Goal: Task Accomplishment & Management: Manage account settings

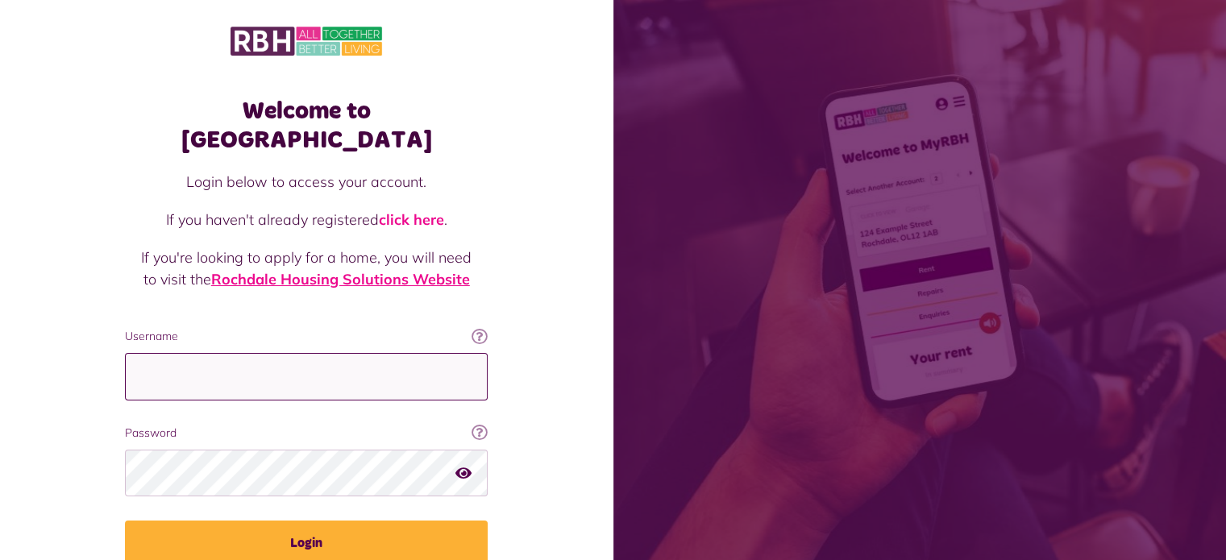
type input "**********"
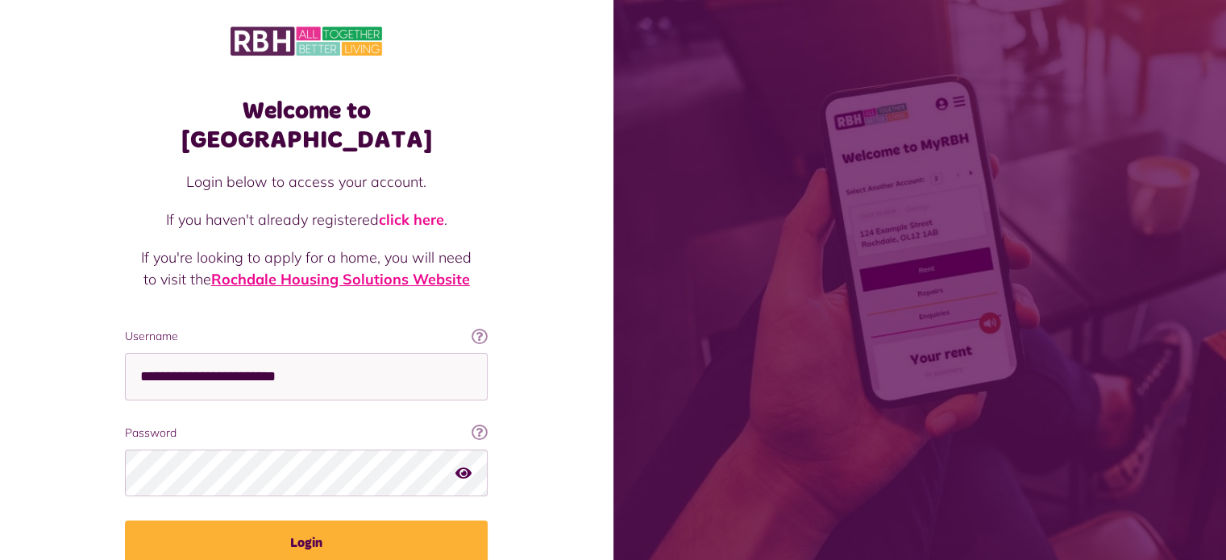
click at [351, 270] on link "Rochdale Housing Solutions Website" at bounding box center [340, 279] width 259 height 19
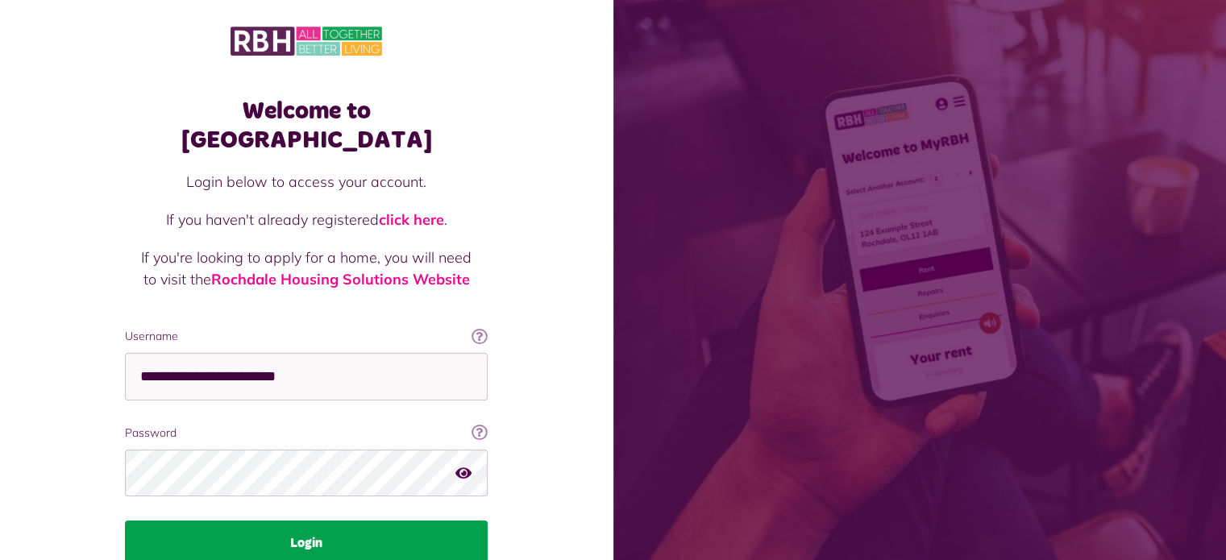
click at [289, 521] on button "Login" at bounding box center [306, 543] width 363 height 45
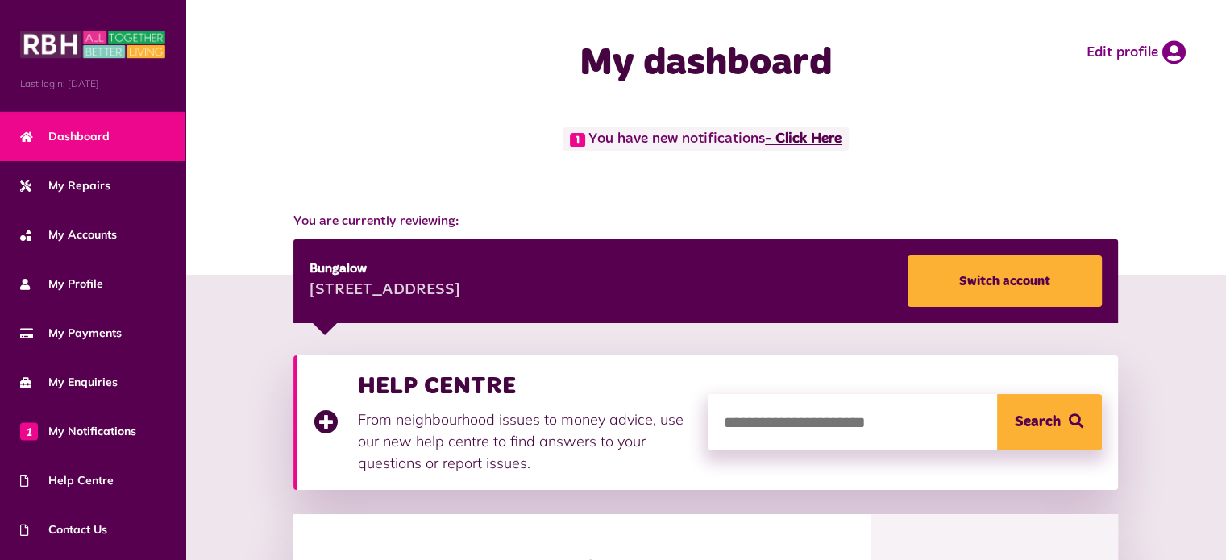
click at [825, 136] on link "- Click Here" at bounding box center [803, 139] width 77 height 15
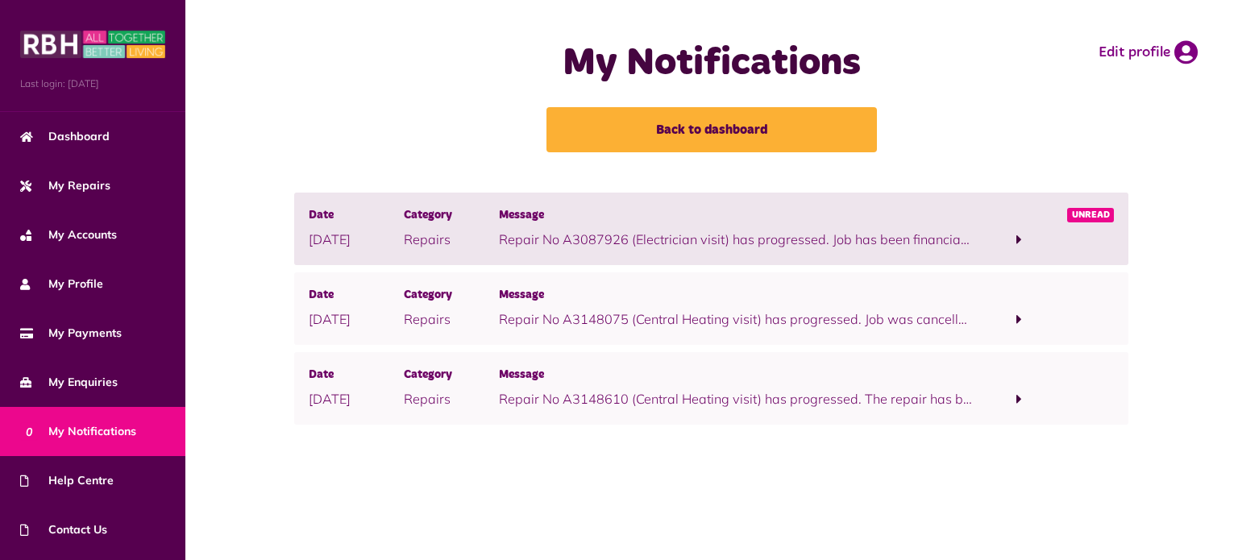
click at [1020, 397] on span at bounding box center [1020, 399] width 6 height 15
click at [772, 420] on link "click here" at bounding box center [768, 419] width 57 height 16
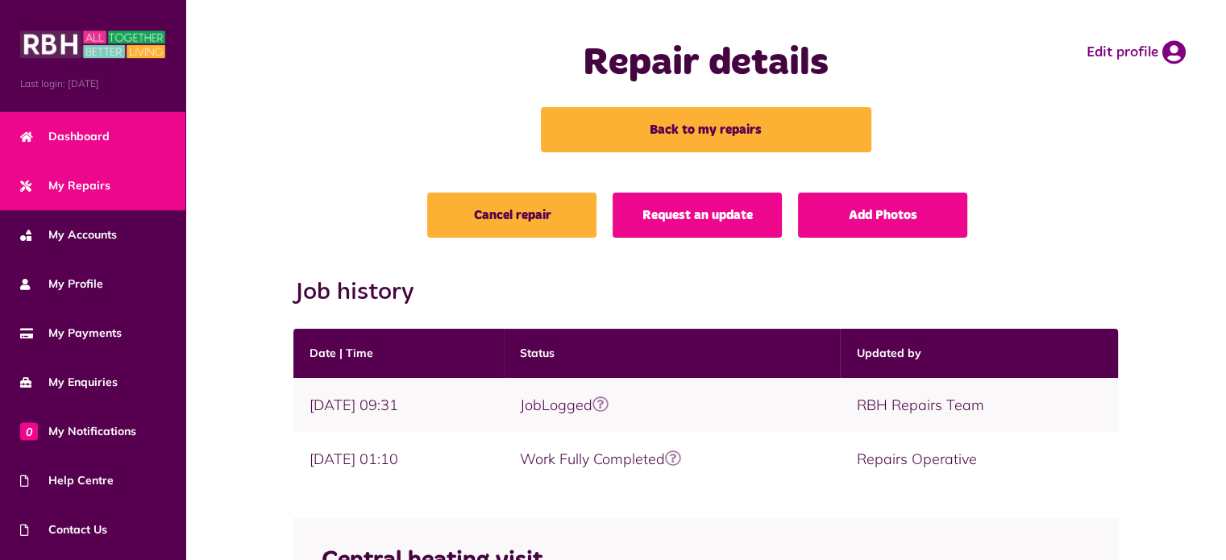
click at [79, 128] on span "Dashboard" at bounding box center [64, 136] width 89 height 17
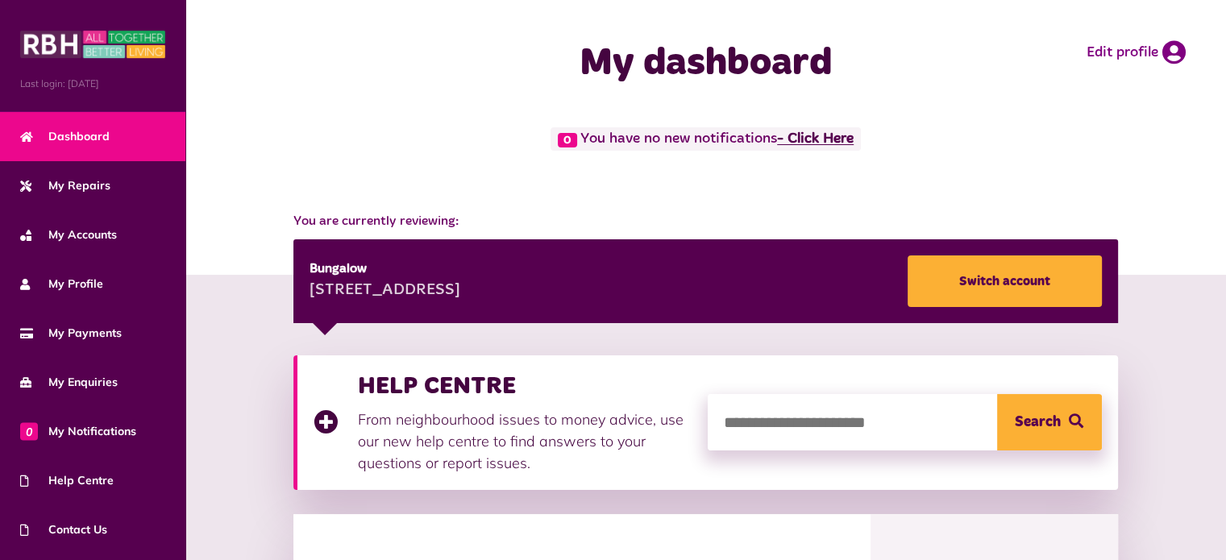
click at [826, 138] on link "- Click Here" at bounding box center [815, 139] width 77 height 15
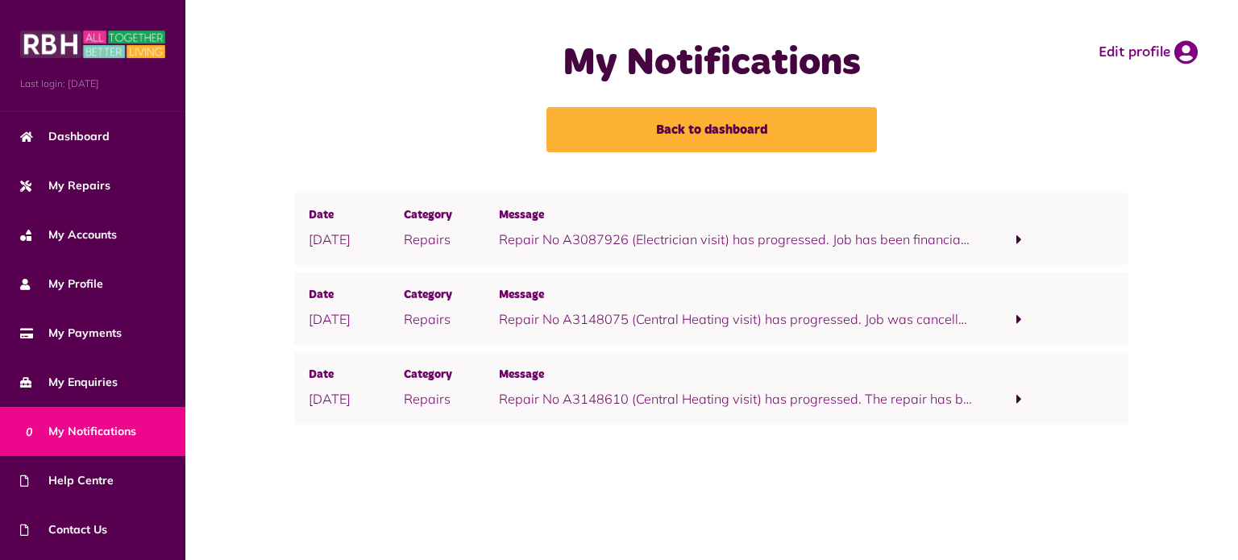
click at [1021, 235] on span at bounding box center [1020, 239] width 6 height 15
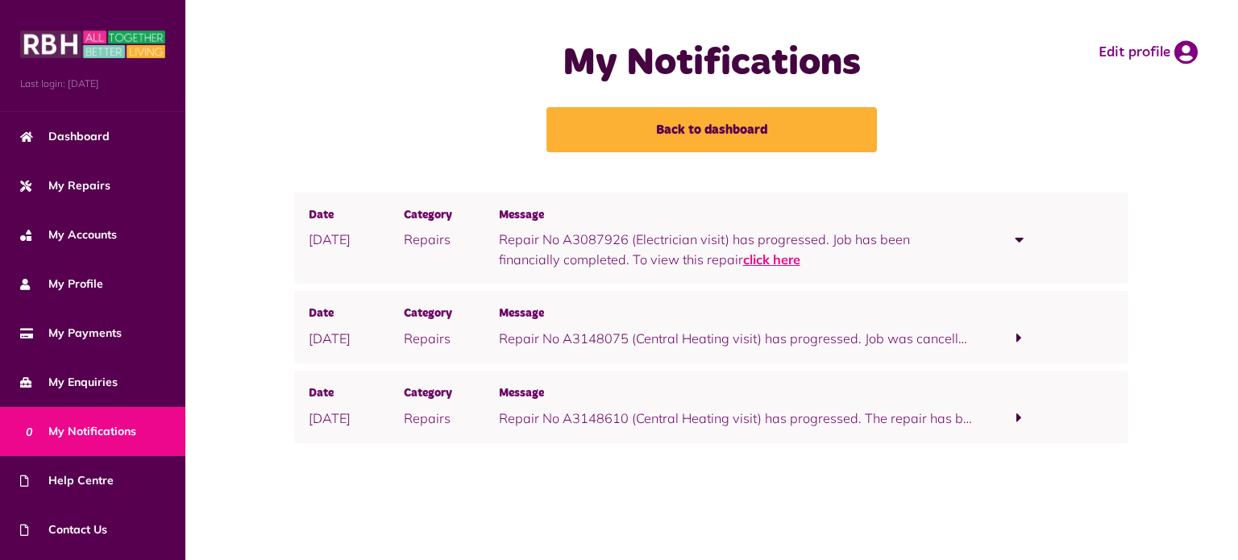
click at [743, 264] on link "click here" at bounding box center [771, 260] width 57 height 16
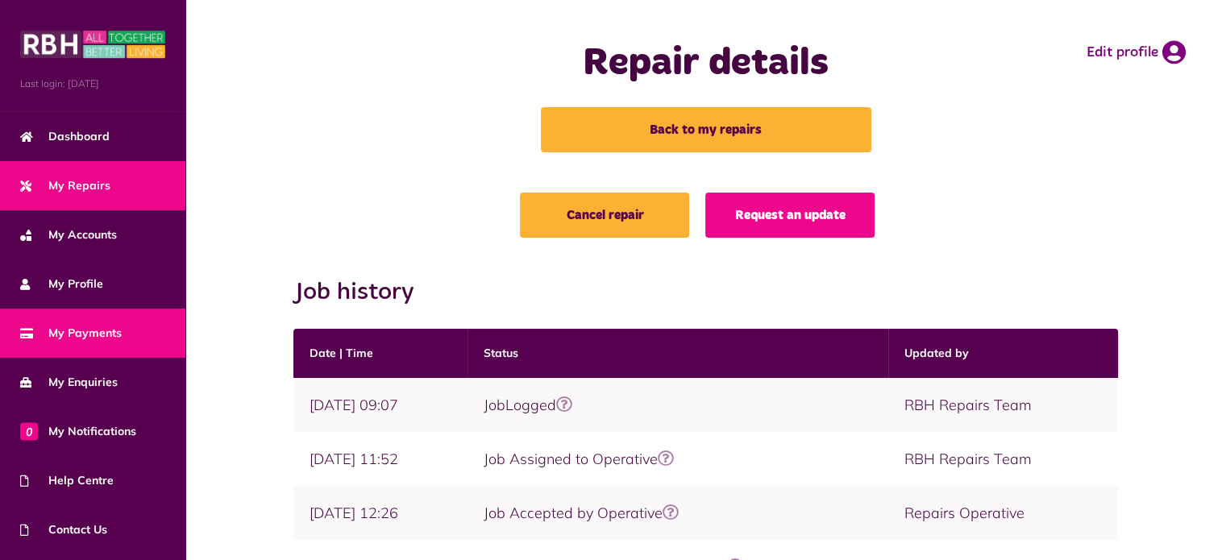
click at [89, 330] on span "My Payments" at bounding box center [71, 333] width 102 height 17
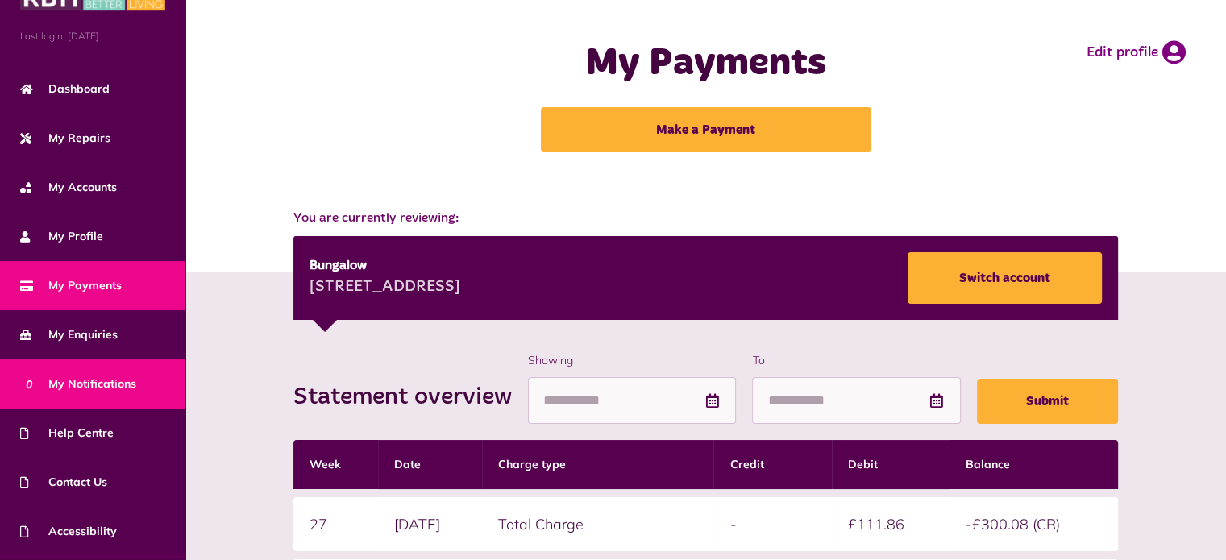
scroll to position [91, 0]
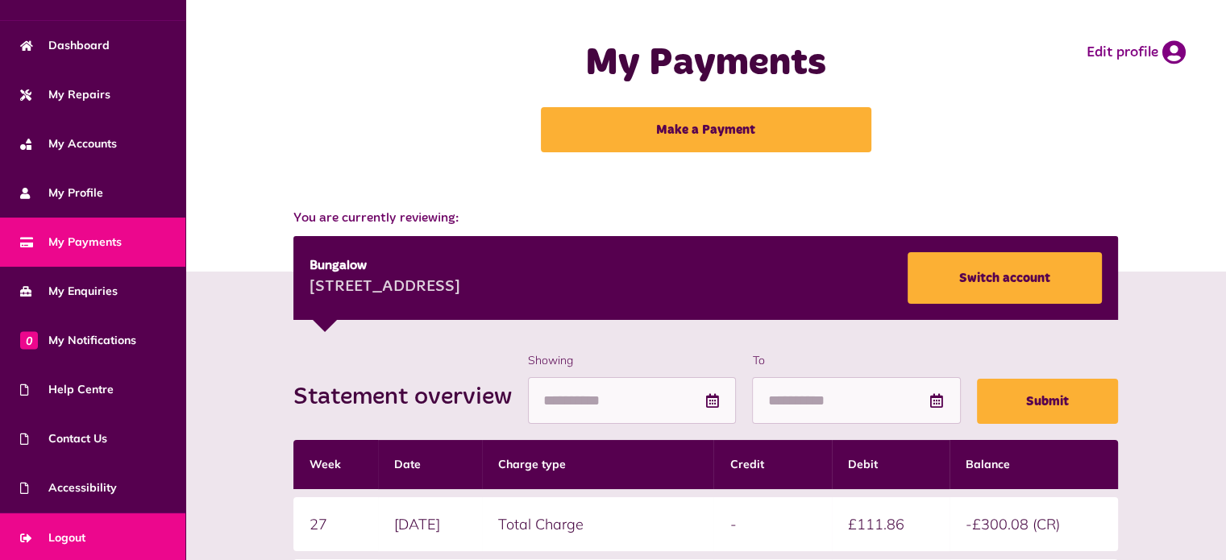
click at [69, 538] on span "Logout" at bounding box center [52, 538] width 65 height 17
